Goal: Information Seeking & Learning: Learn about a topic

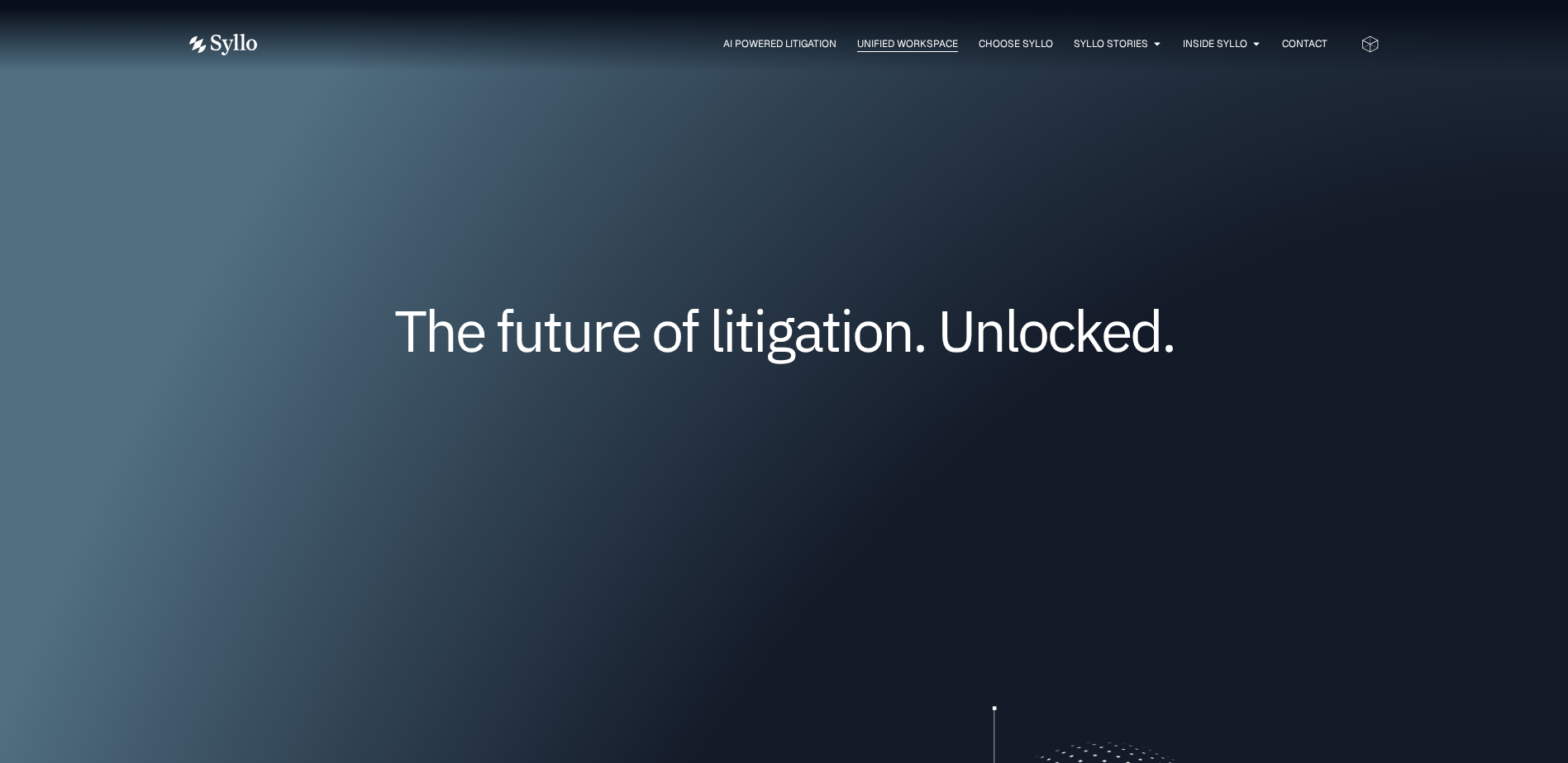
click at [918, 40] on span "Unified Workspace" at bounding box center [907, 44] width 100 height 15
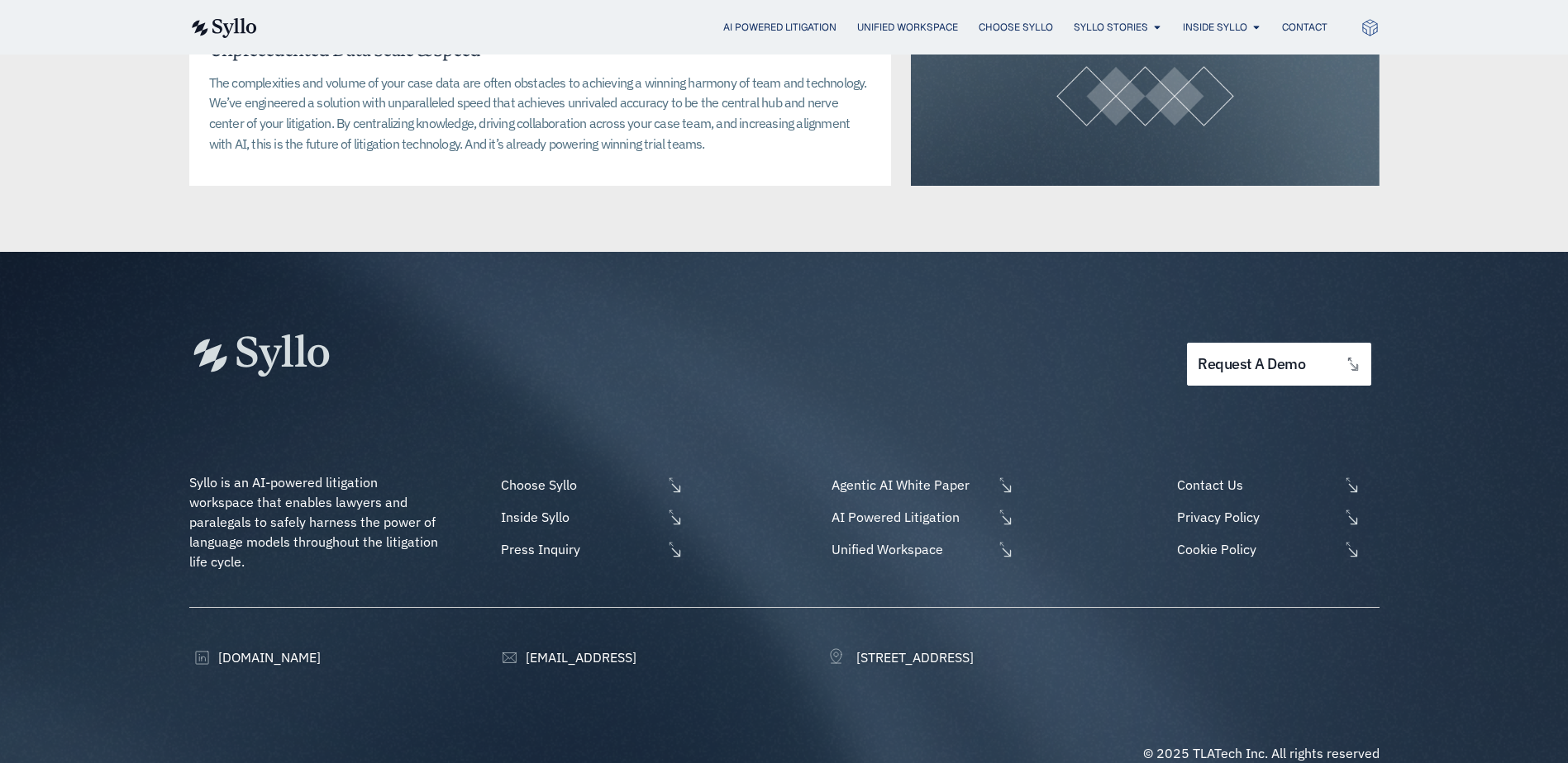
scroll to position [4231, 0]
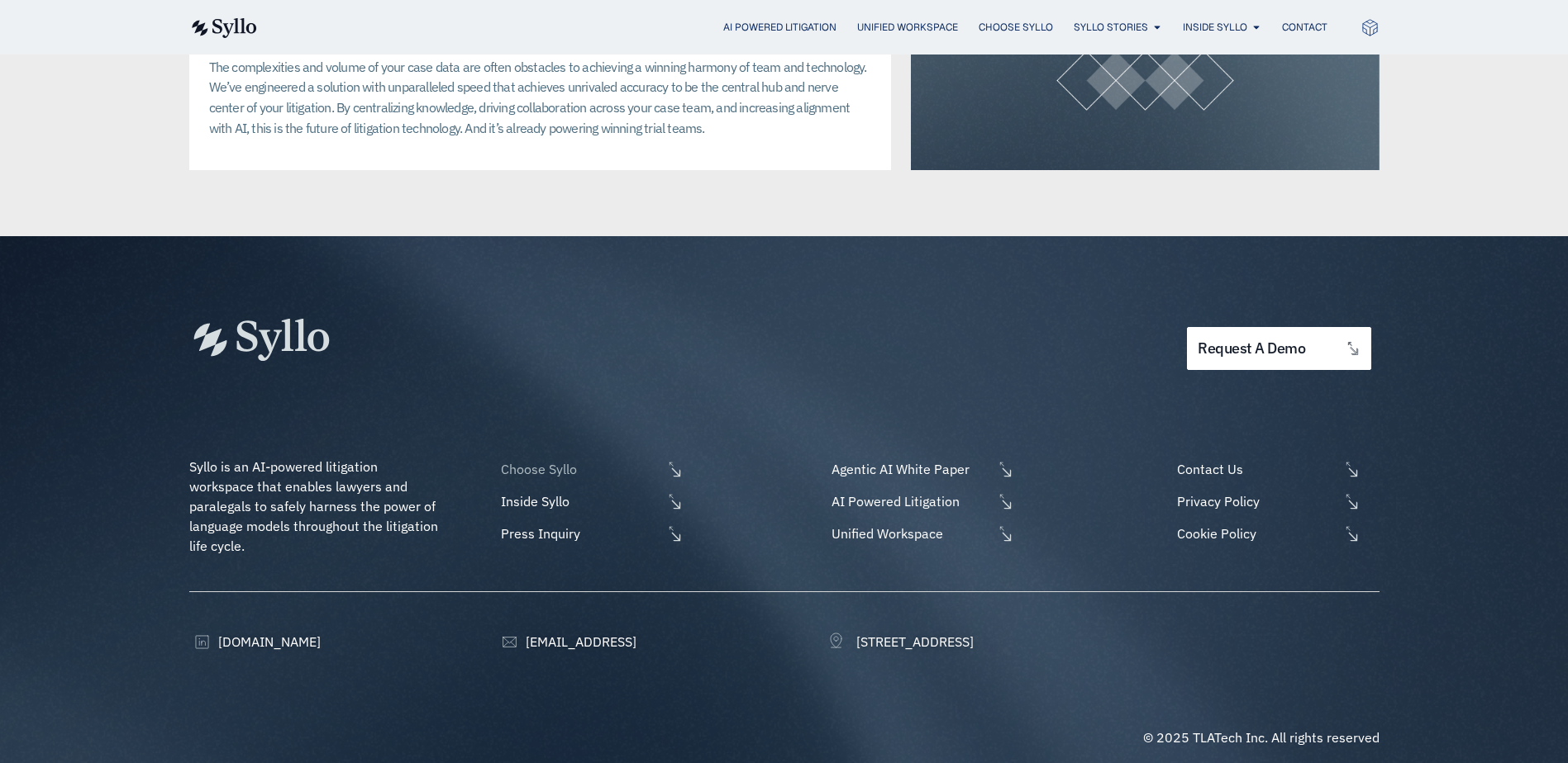
click at [674, 461] on icon at bounding box center [675, 470] width 17 height 17
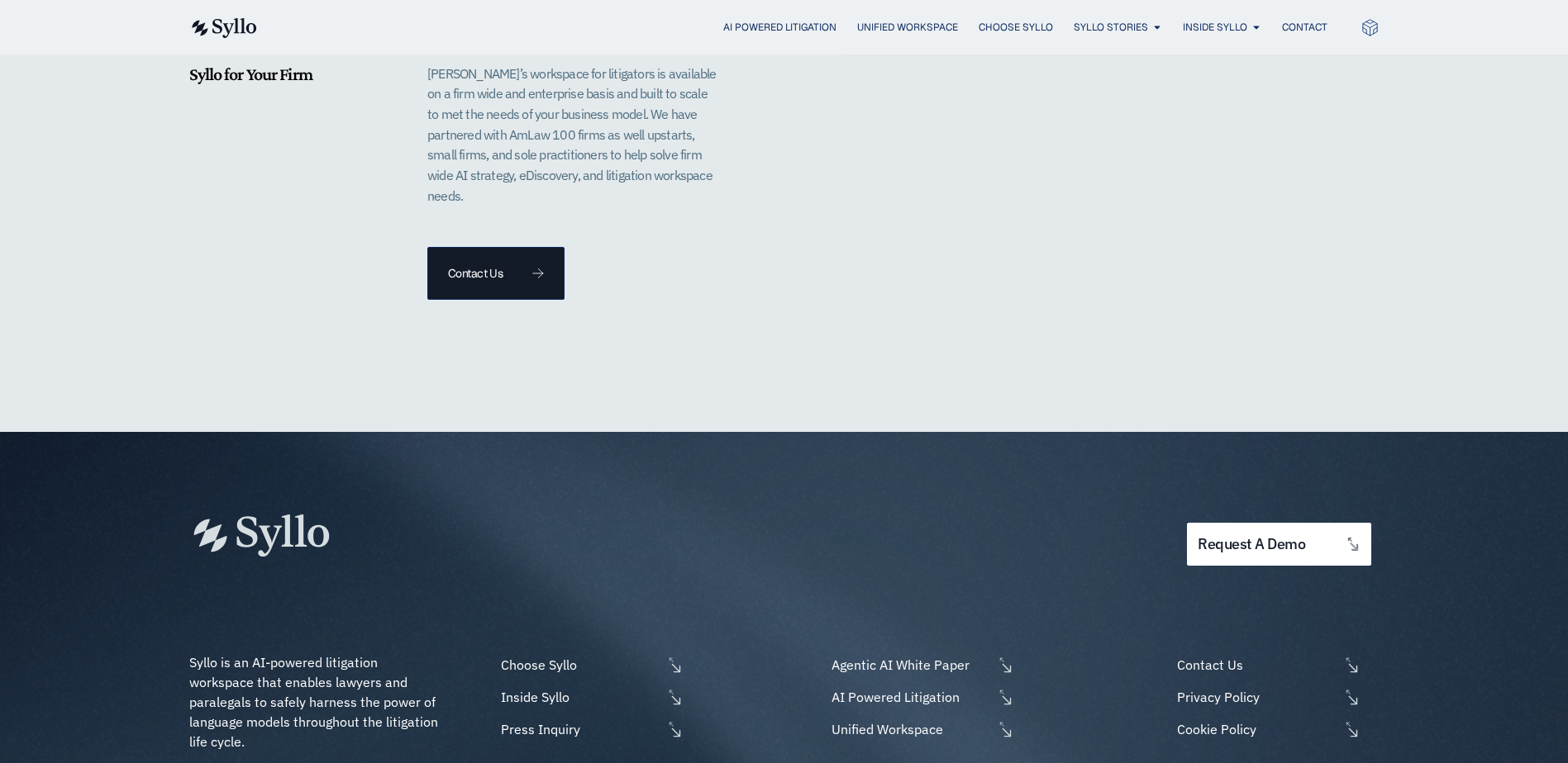
scroll to position [3916, 0]
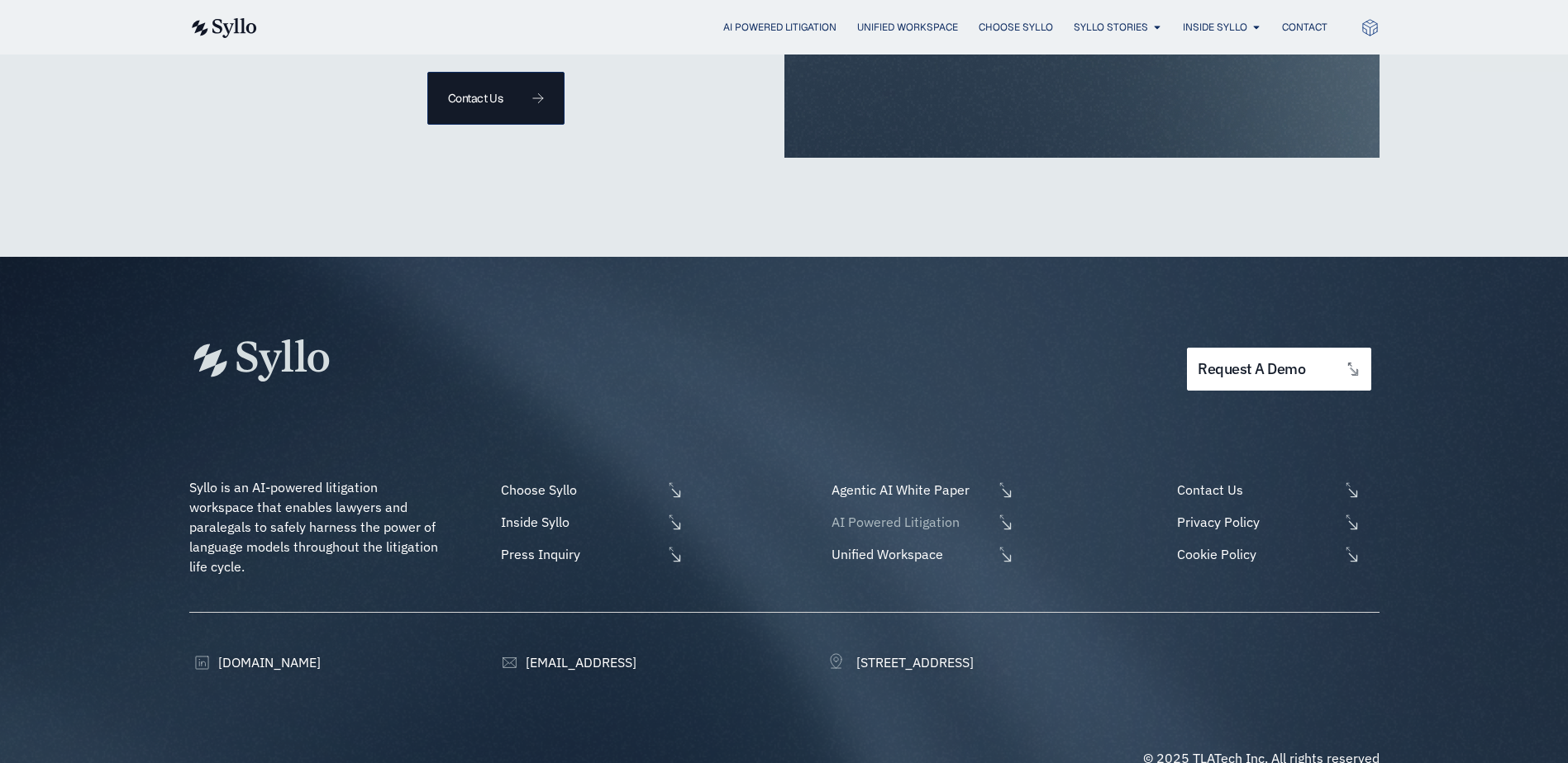
click at [990, 512] on span "AI Powered Litigation" at bounding box center [909, 522] width 165 height 20
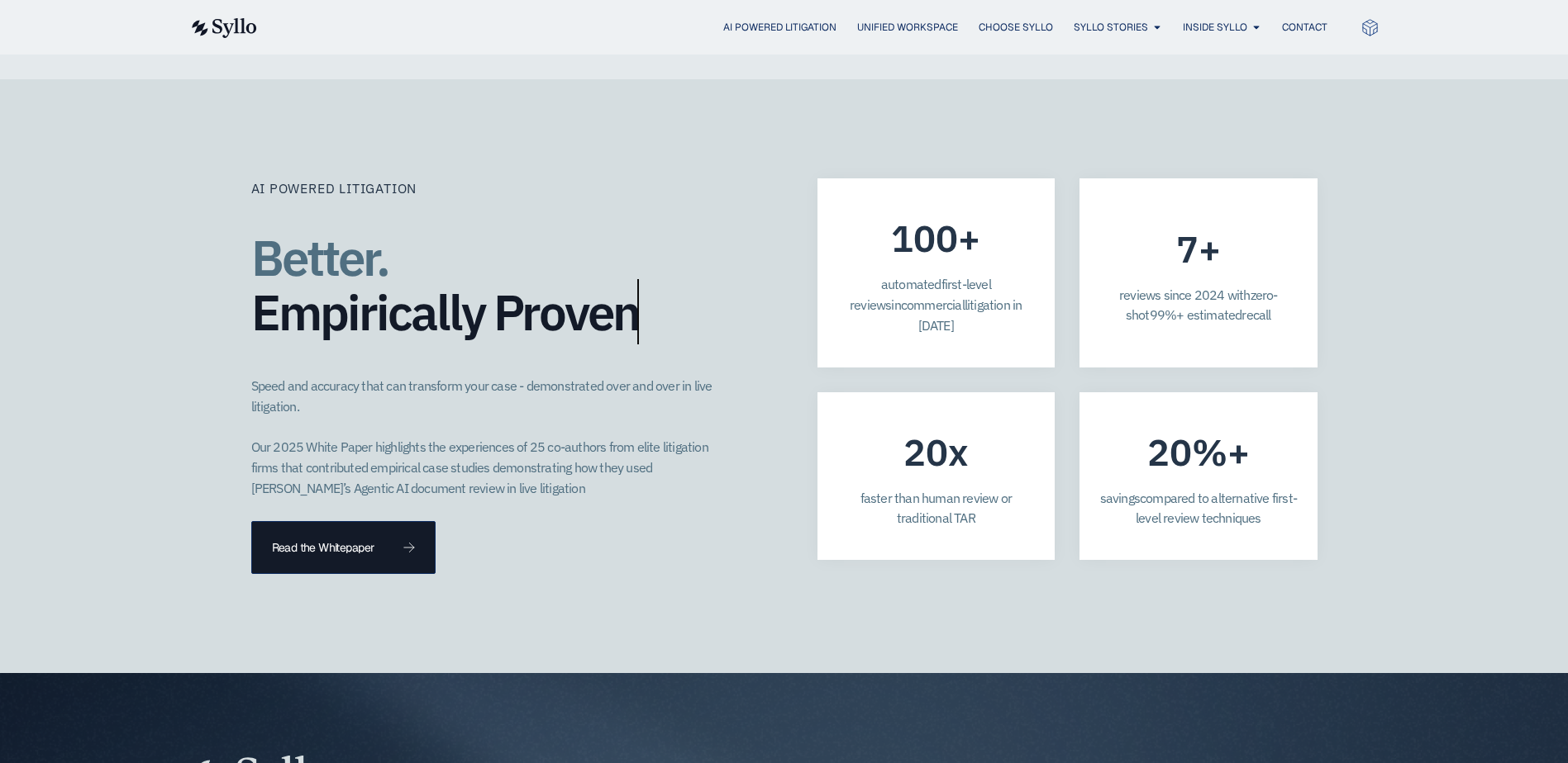
scroll to position [4709, 0]
